Goal: Find specific page/section: Find specific page/section

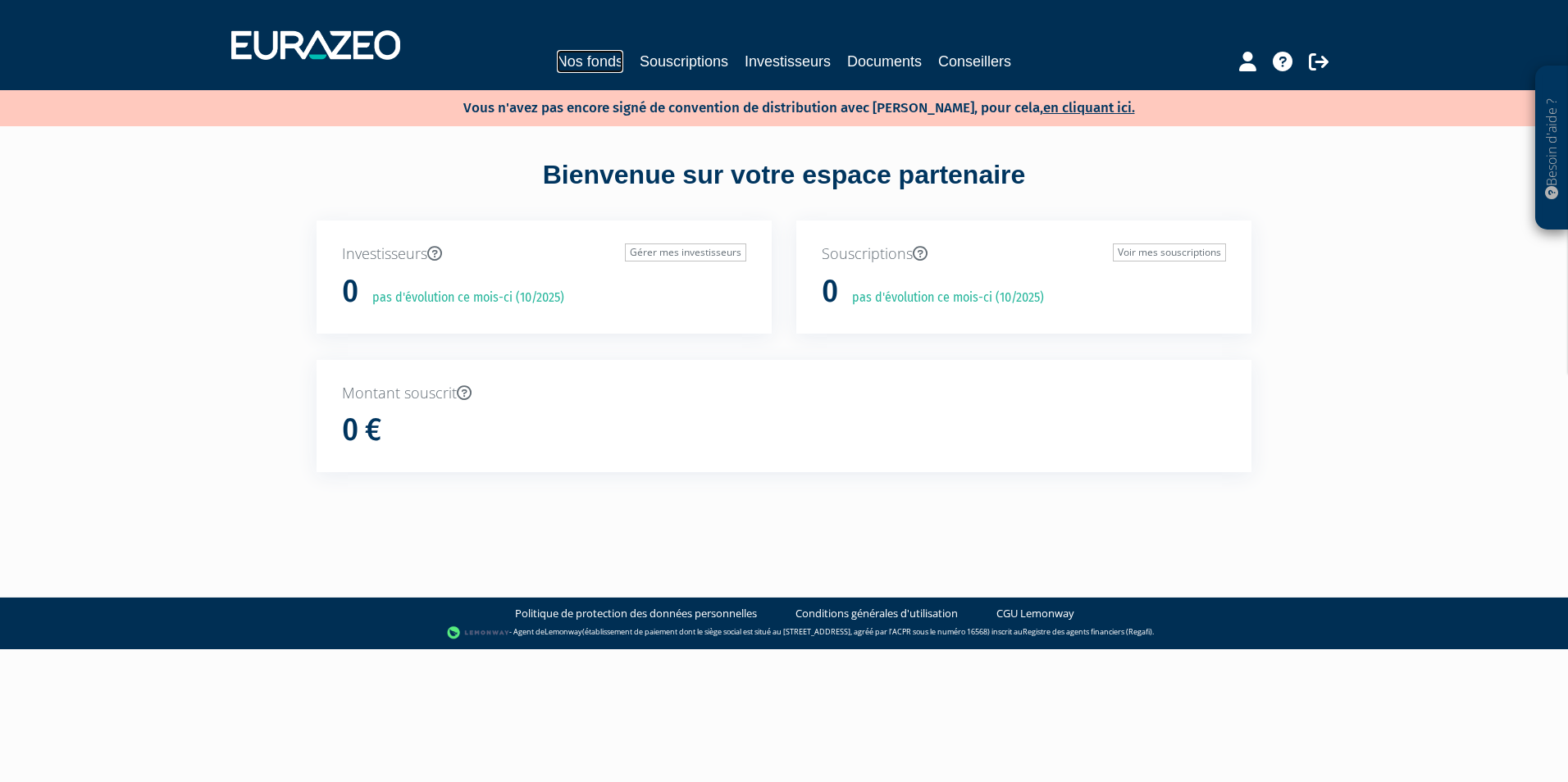
click at [605, 61] on link "Nos fonds" at bounding box center [590, 61] width 67 height 23
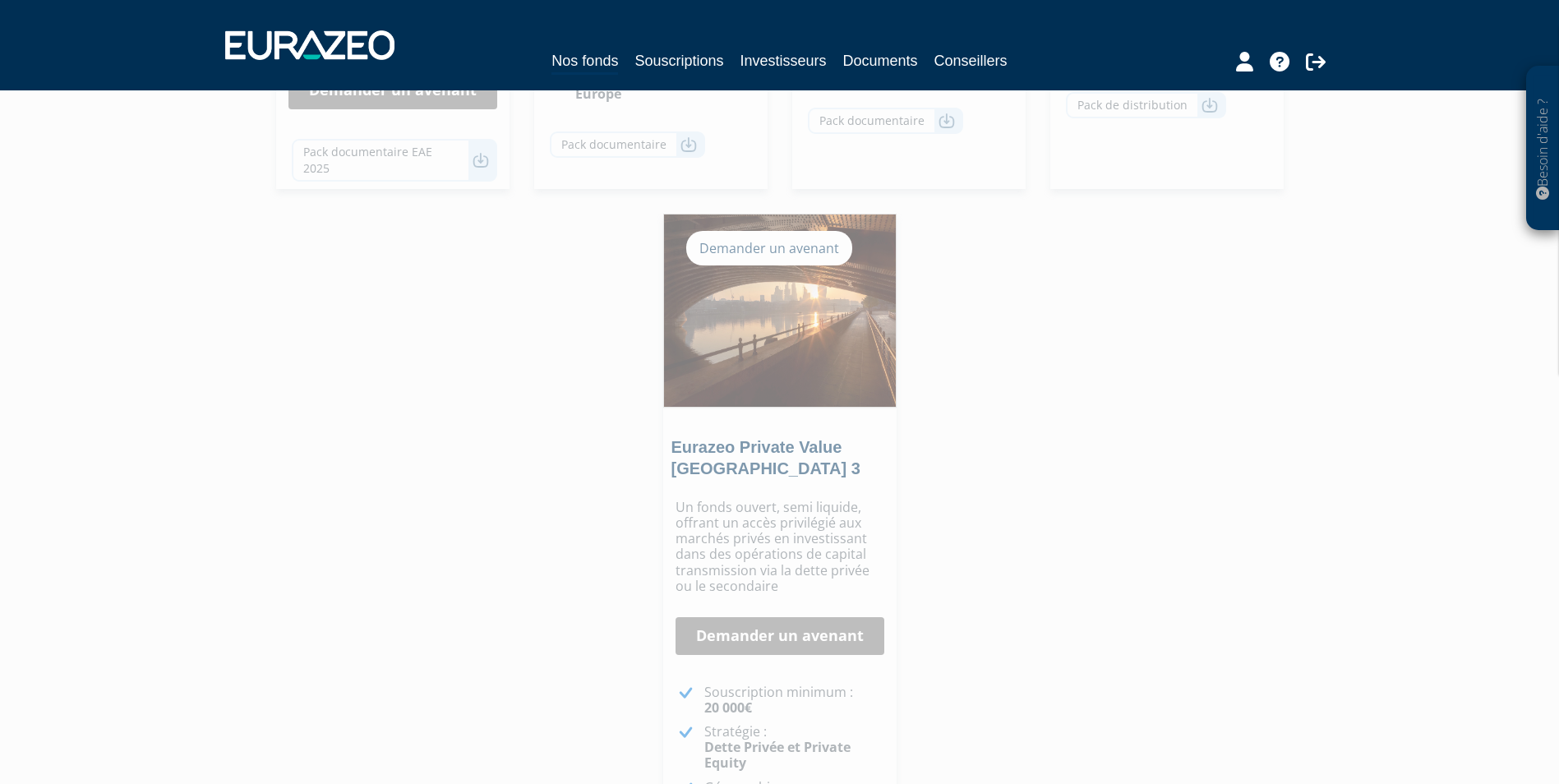
scroll to position [986, 0]
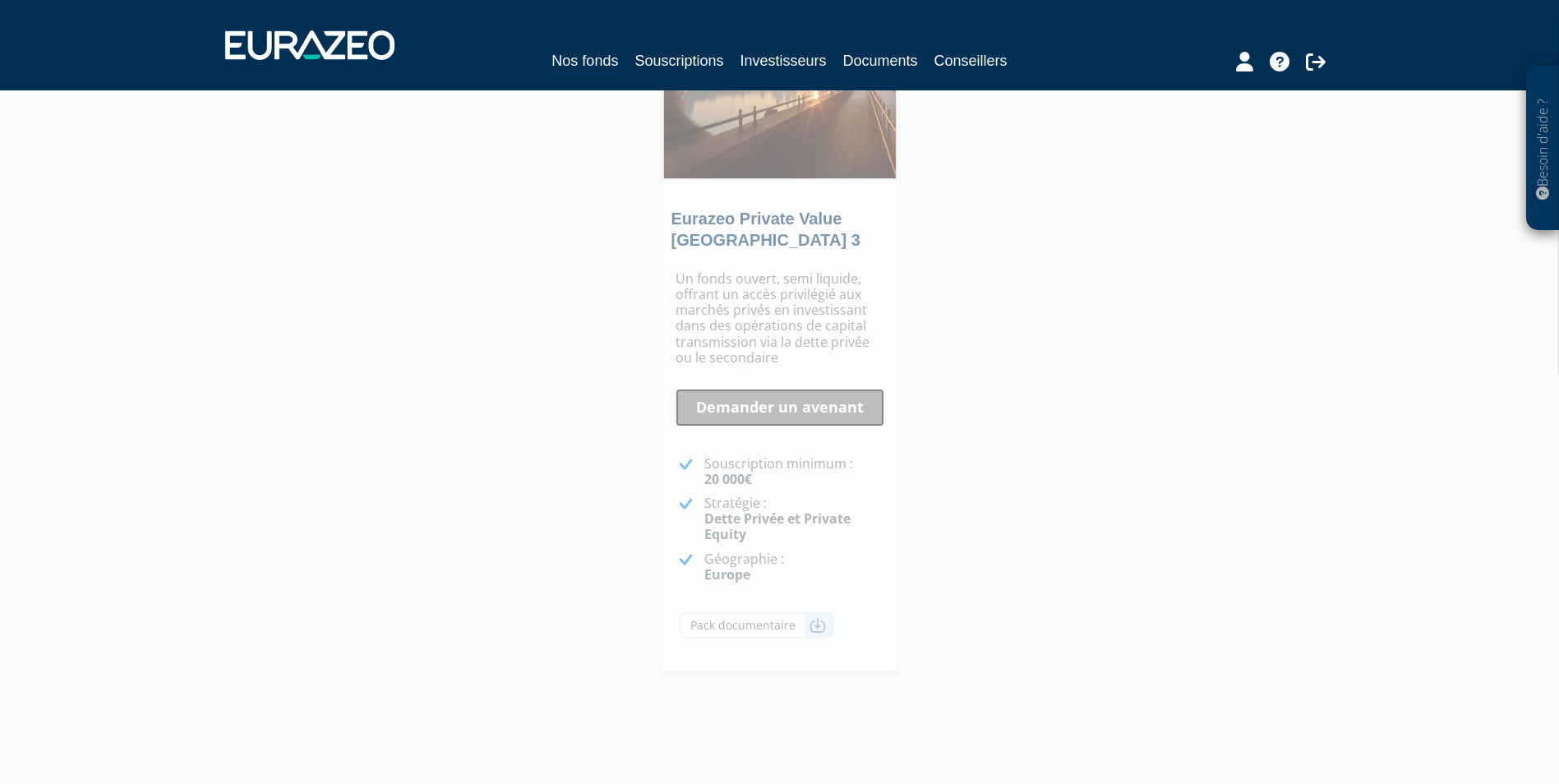
click at [743, 414] on link "Demander un avenant" at bounding box center [780, 407] width 208 height 37
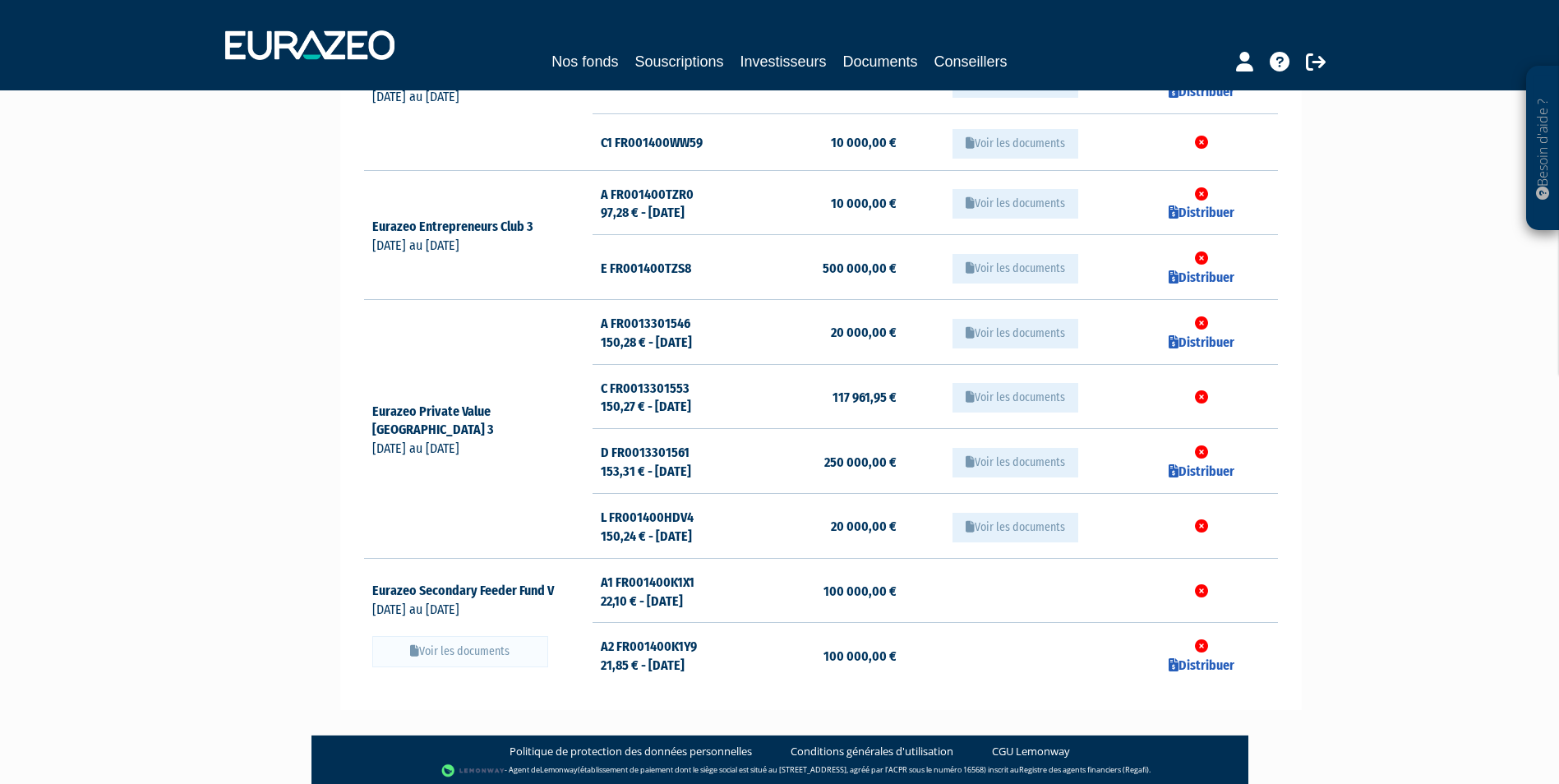
scroll to position [493, 0]
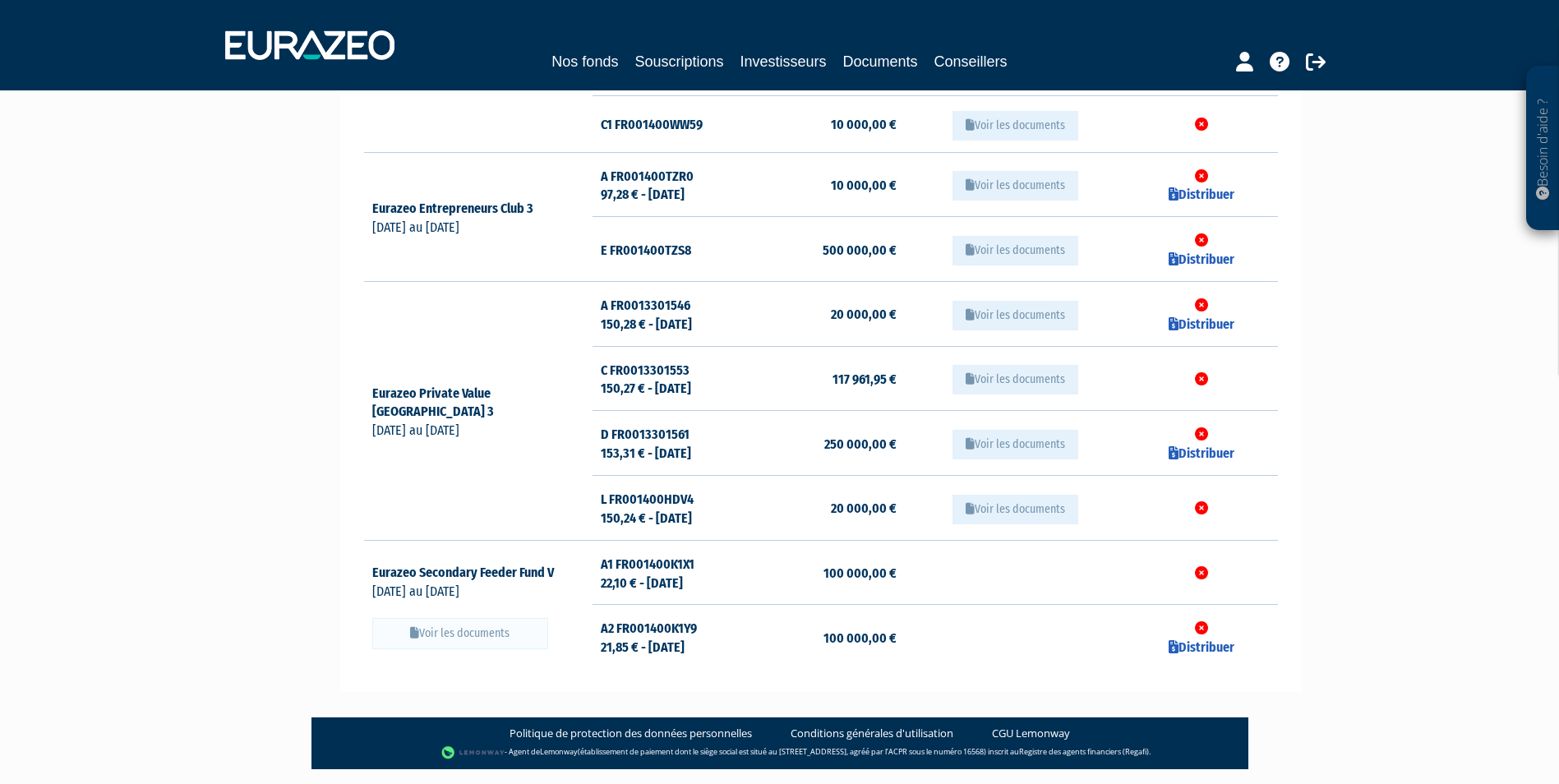
click at [1007, 301] on button "Voir les documents" at bounding box center [1015, 316] width 126 height 30
click at [1315, 57] on icon at bounding box center [1316, 62] width 20 height 20
